Goal: Contribute content: Contribute content

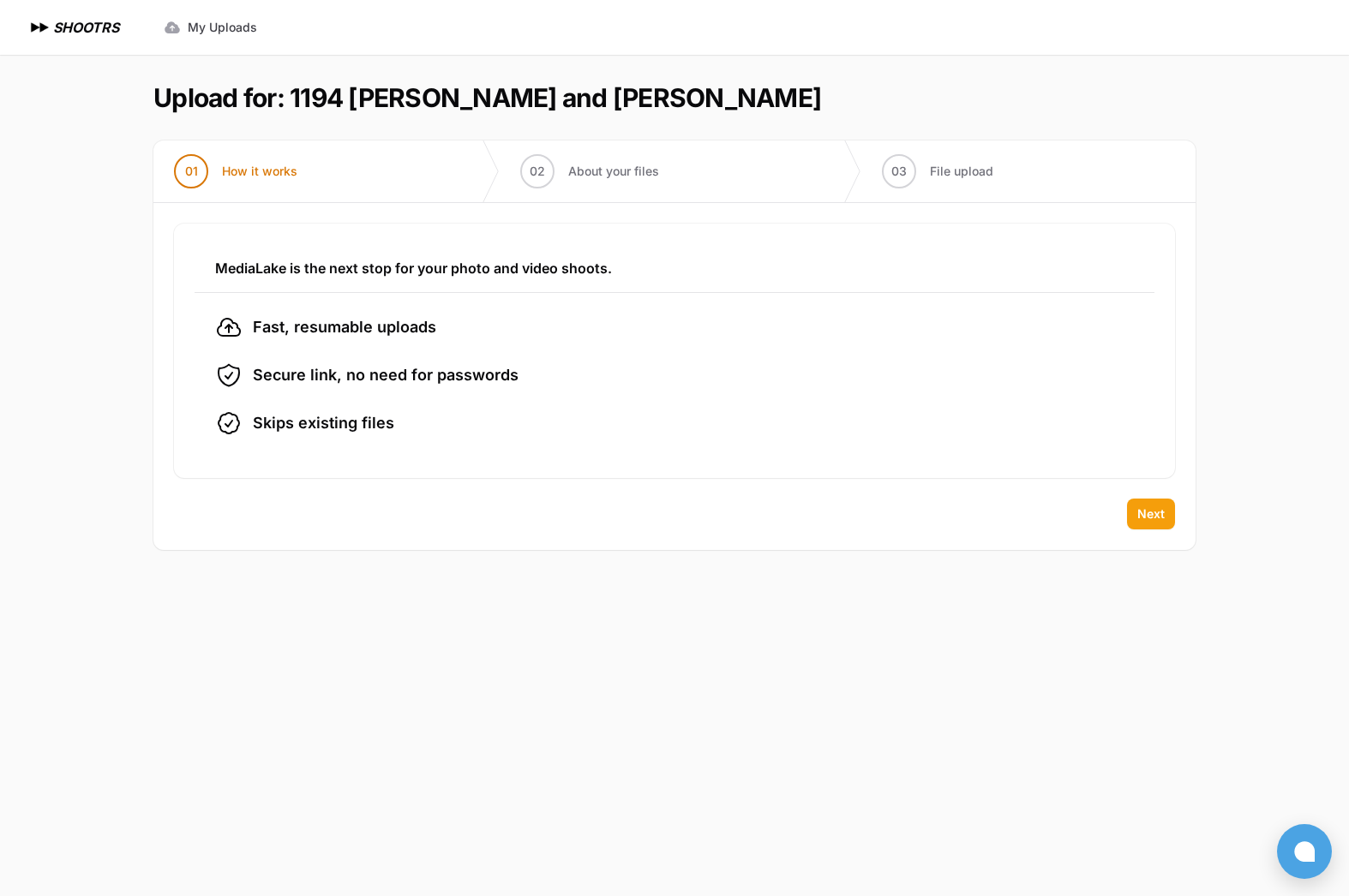
click at [1140, 508] on span "Next" at bounding box center [1150, 514] width 27 height 17
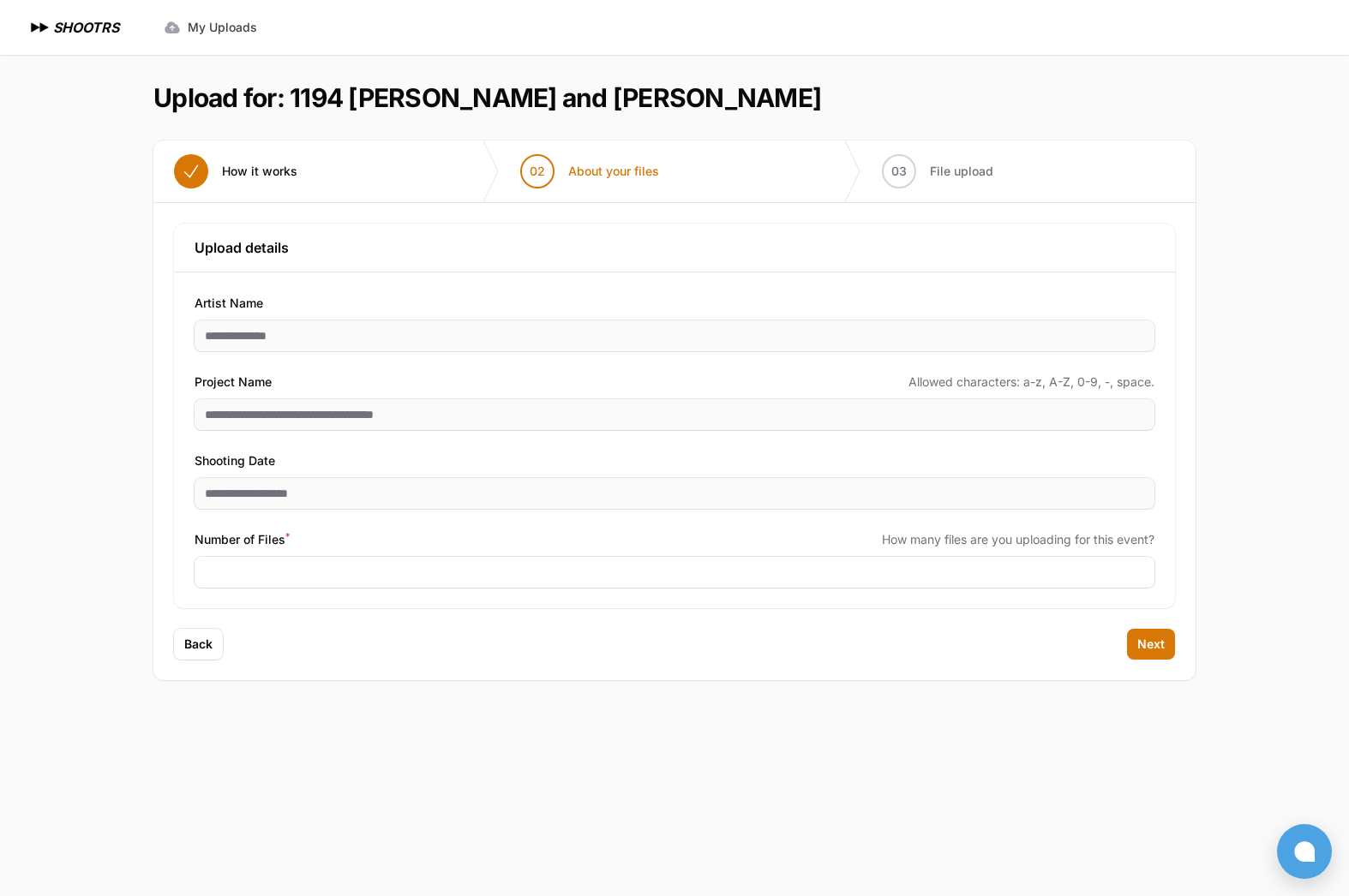
click at [1344, 776] on div "Expand sidebar Collapse sidebar SHOOTRS SHOOTRS My Uploads" at bounding box center [674, 448] width 1349 height 896
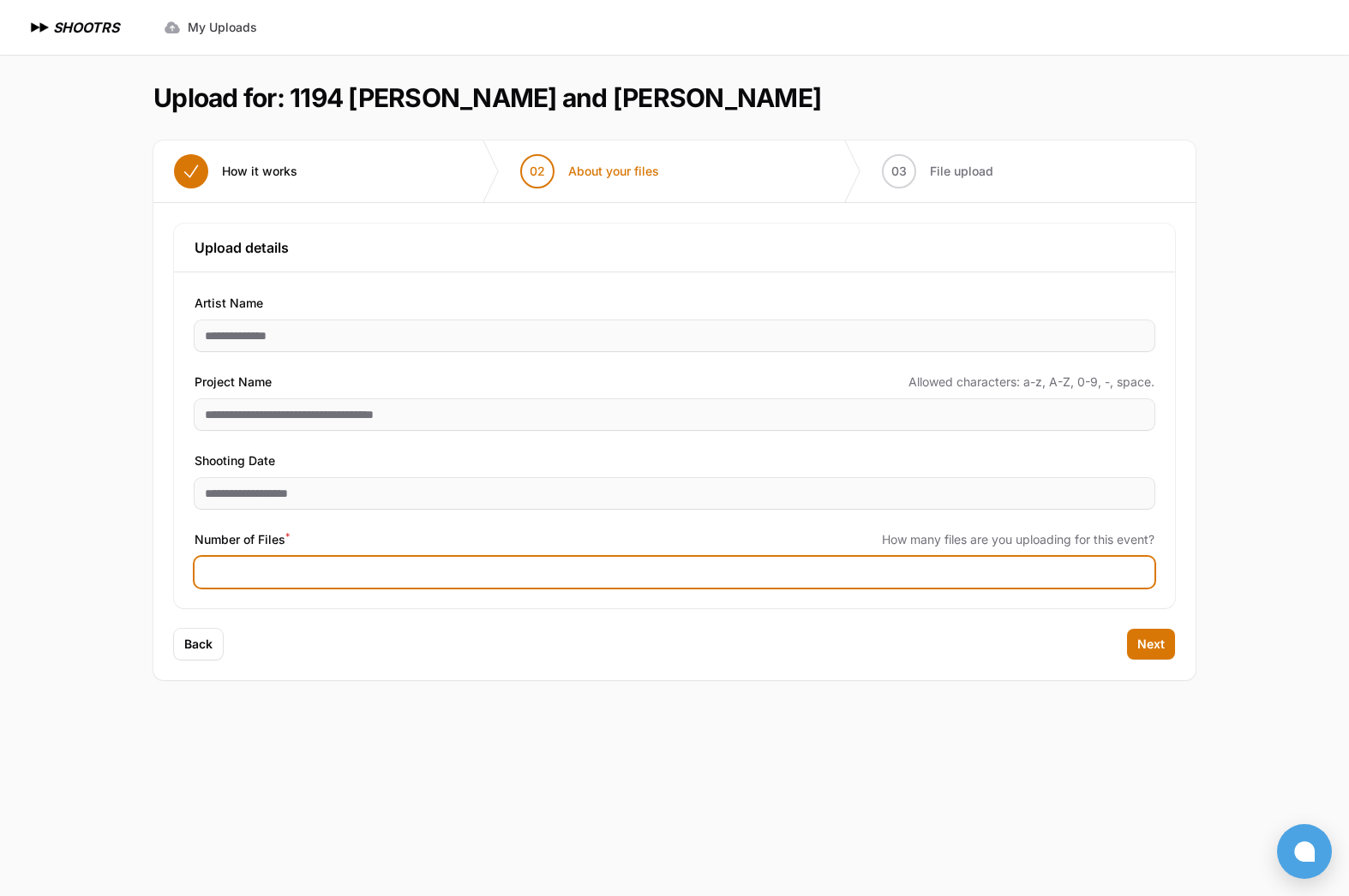
click at [302, 568] on input "Number of Files *" at bounding box center [674, 572] width 960 height 31
type input "***"
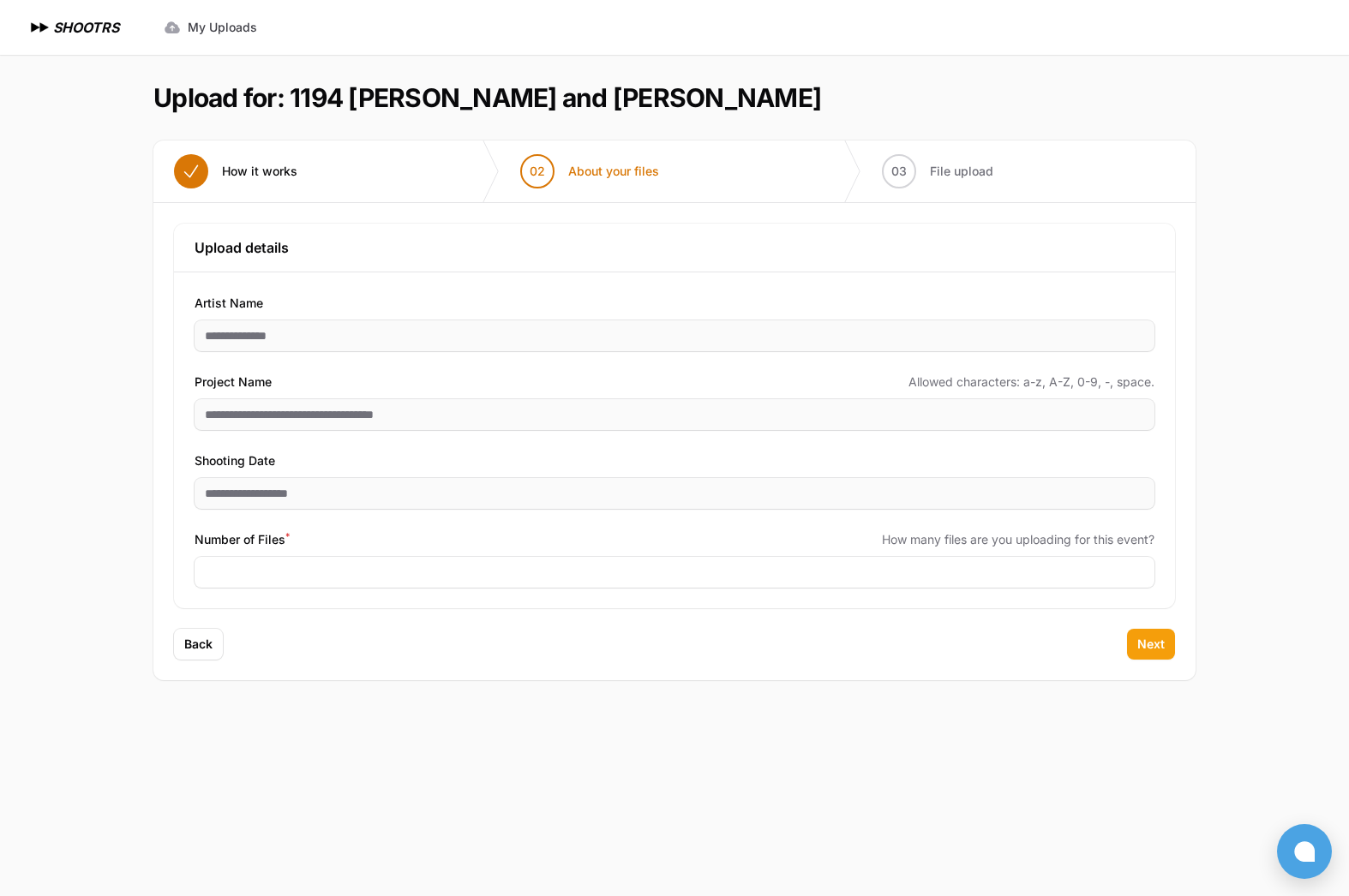
click at [1134, 636] on button "Next" at bounding box center [1150, 645] width 48 height 31
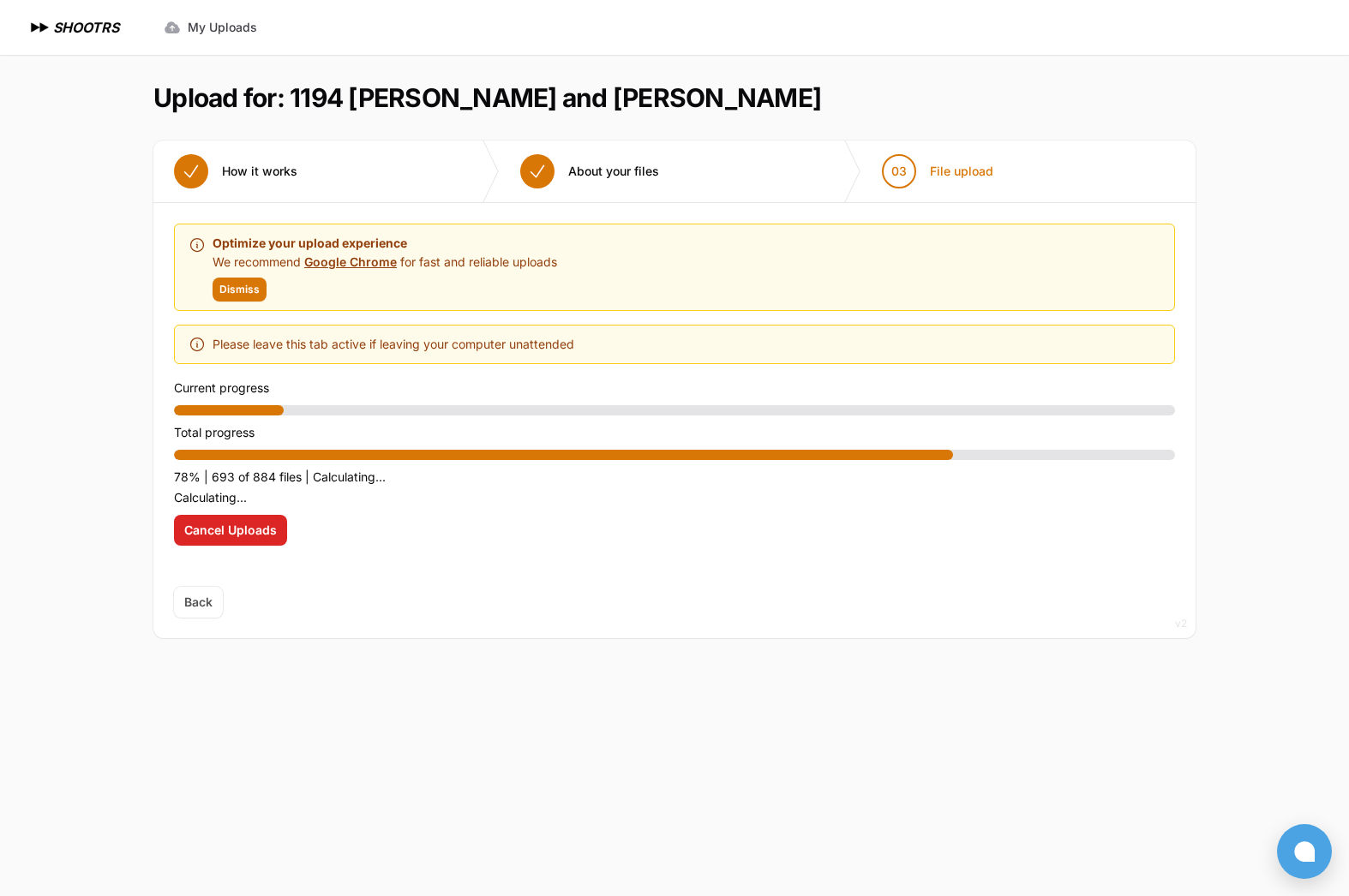
click at [231, 284] on span "Dismiss" at bounding box center [239, 289] width 41 height 14
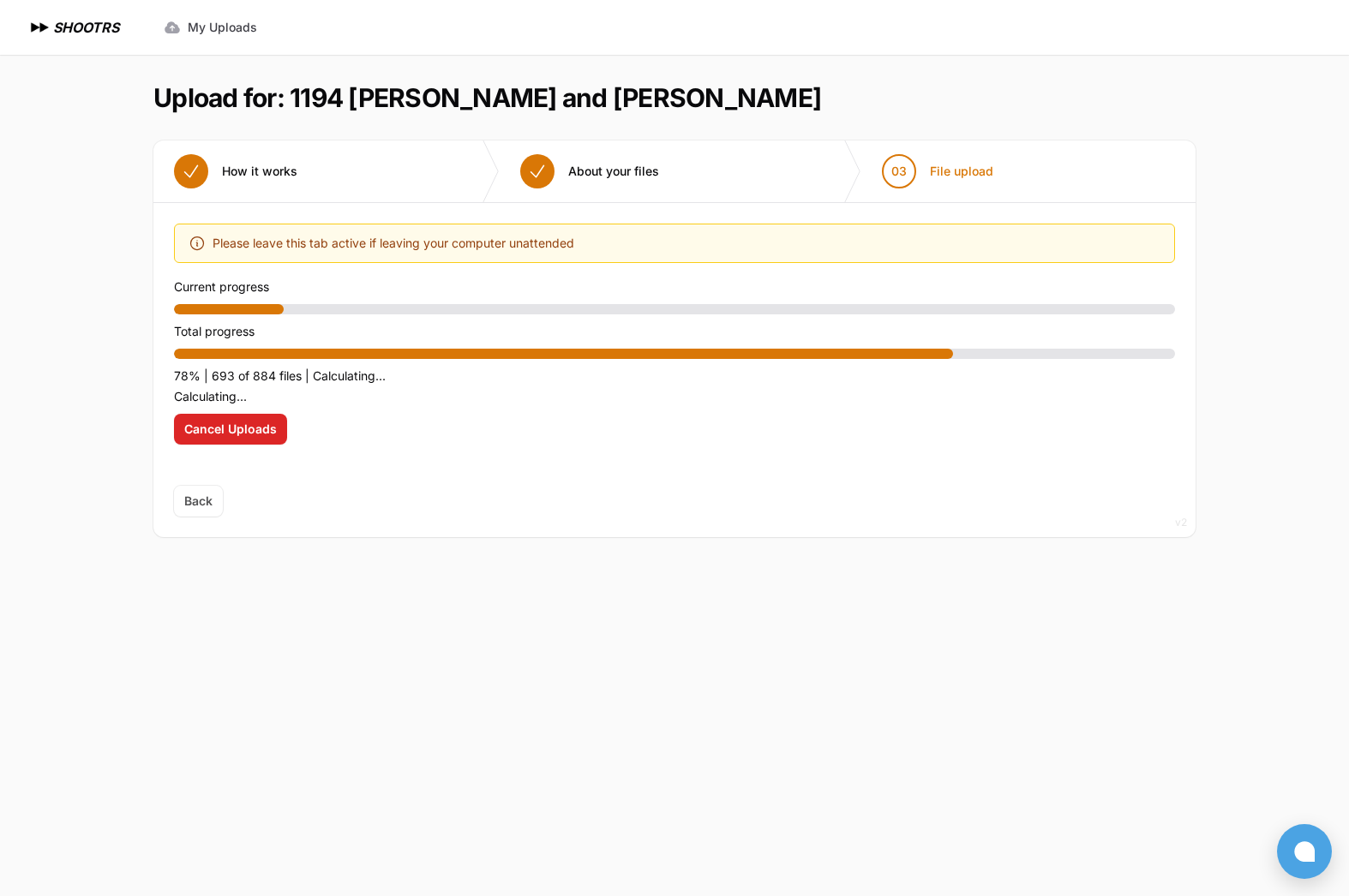
click at [604, 368] on p "78% | 693 of 884 files | Calculating..." at bounding box center [674, 376] width 1001 height 21
